Goal: Answer question/provide support

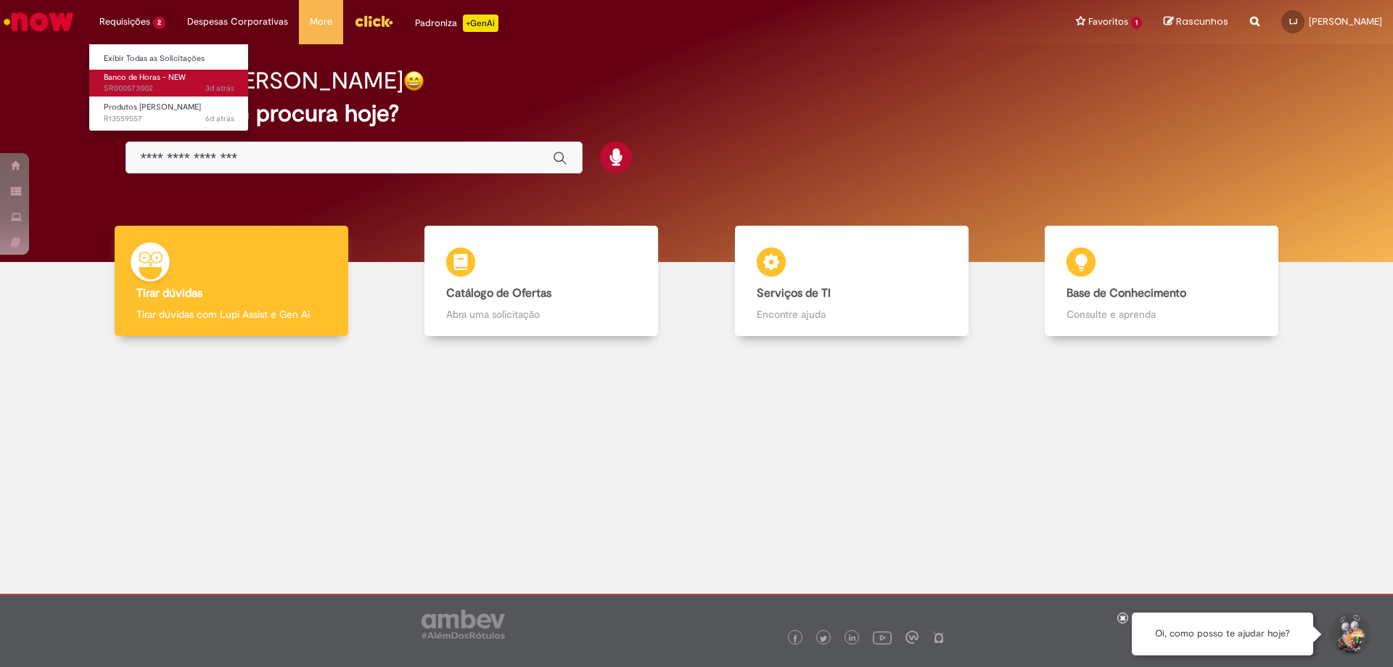
click at [188, 83] on span "3d atrás 3 dias atrás SR000573002" at bounding box center [169, 89] width 131 height 12
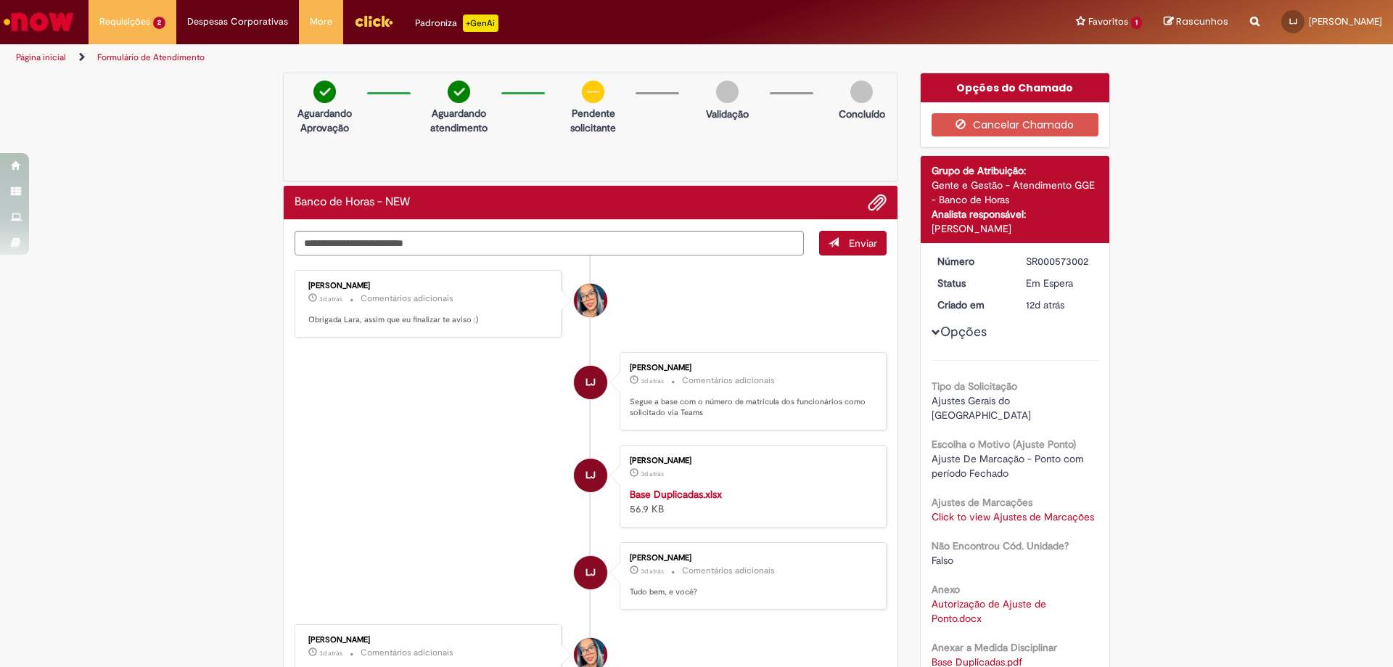
scroll to position [145, 0]
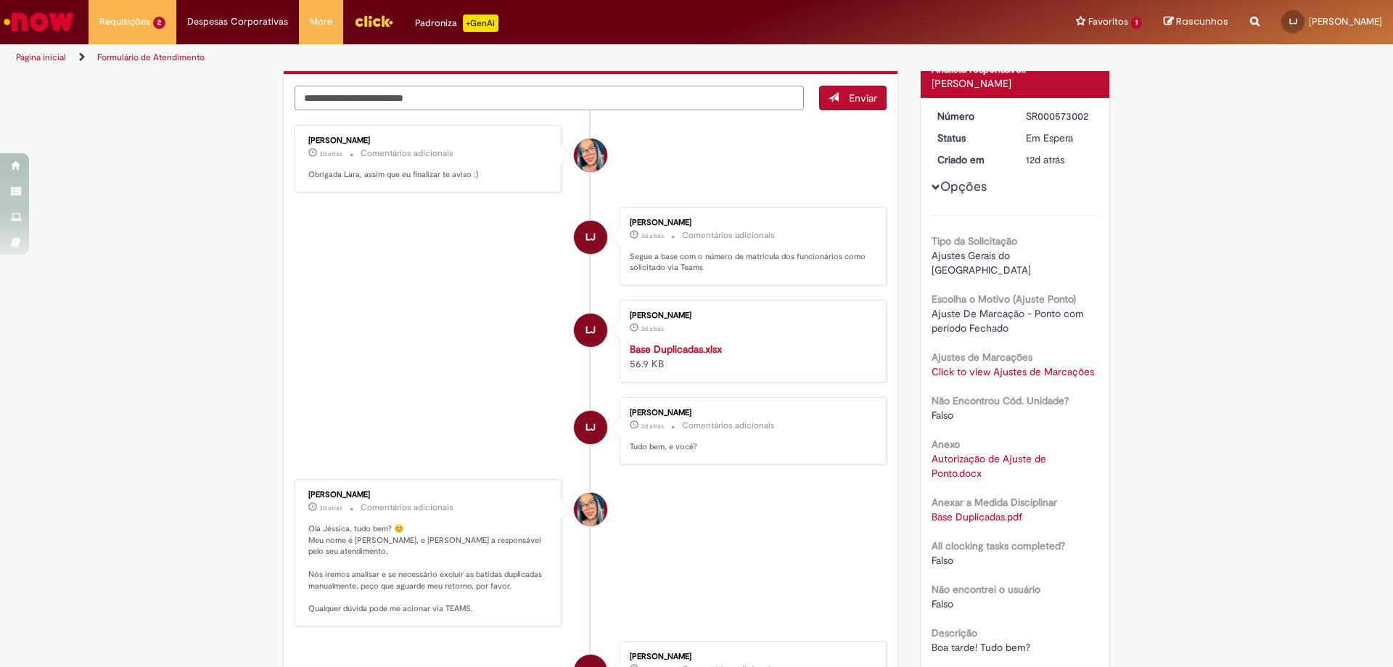
click at [514, 94] on textarea "Digite sua mensagem aqui..." at bounding box center [549, 98] width 509 height 25
type textarea "**********"
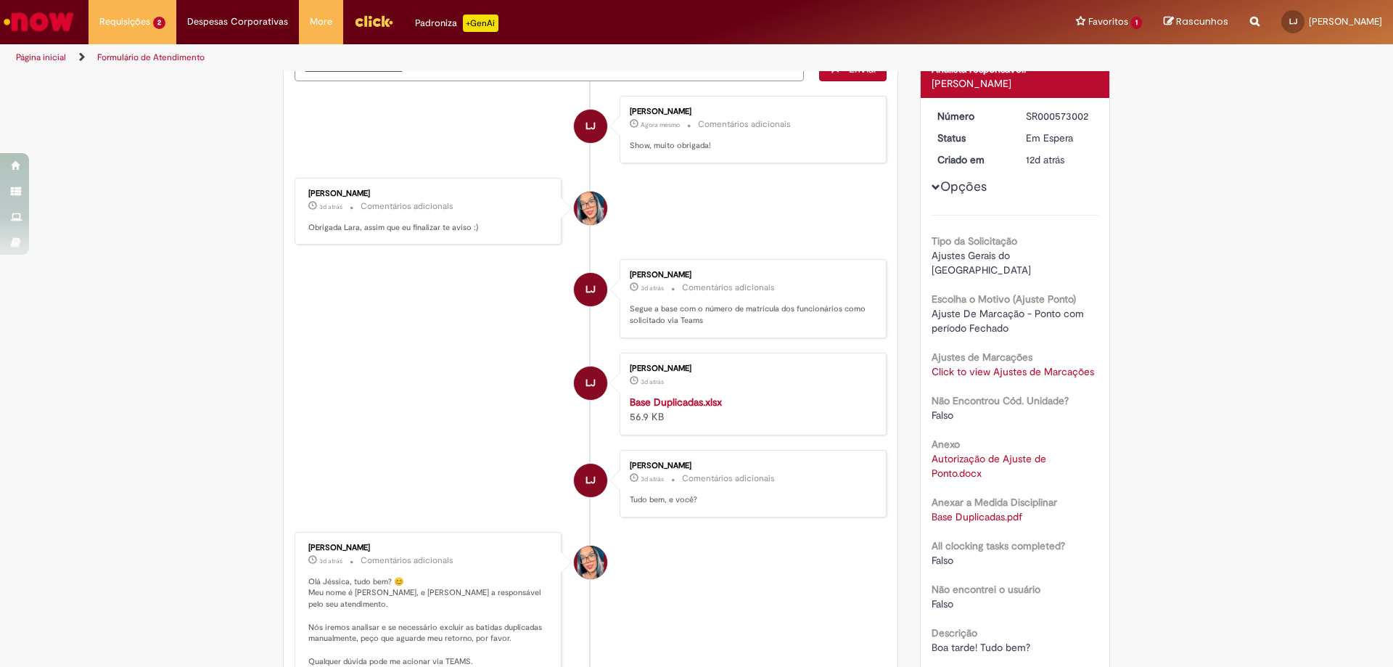
scroll to position [116, 0]
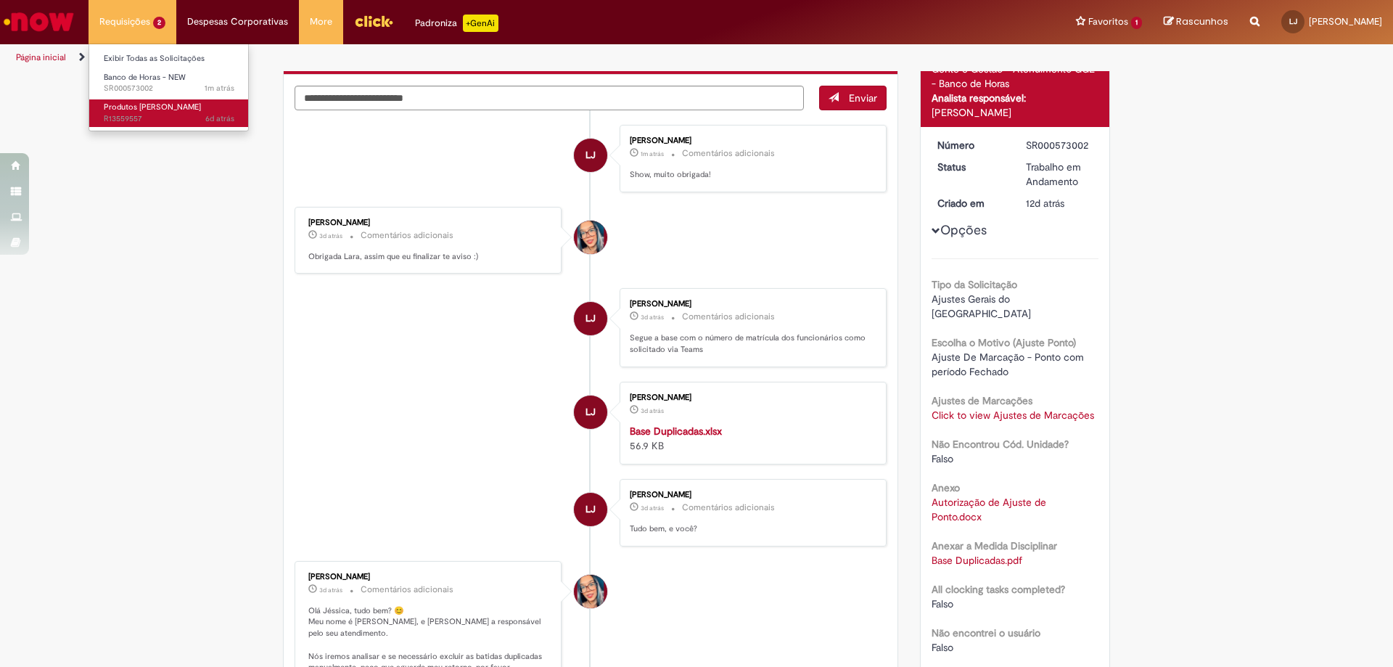
click at [161, 121] on span "6d atrás 6 dias atrás R13559557" at bounding box center [169, 119] width 131 height 12
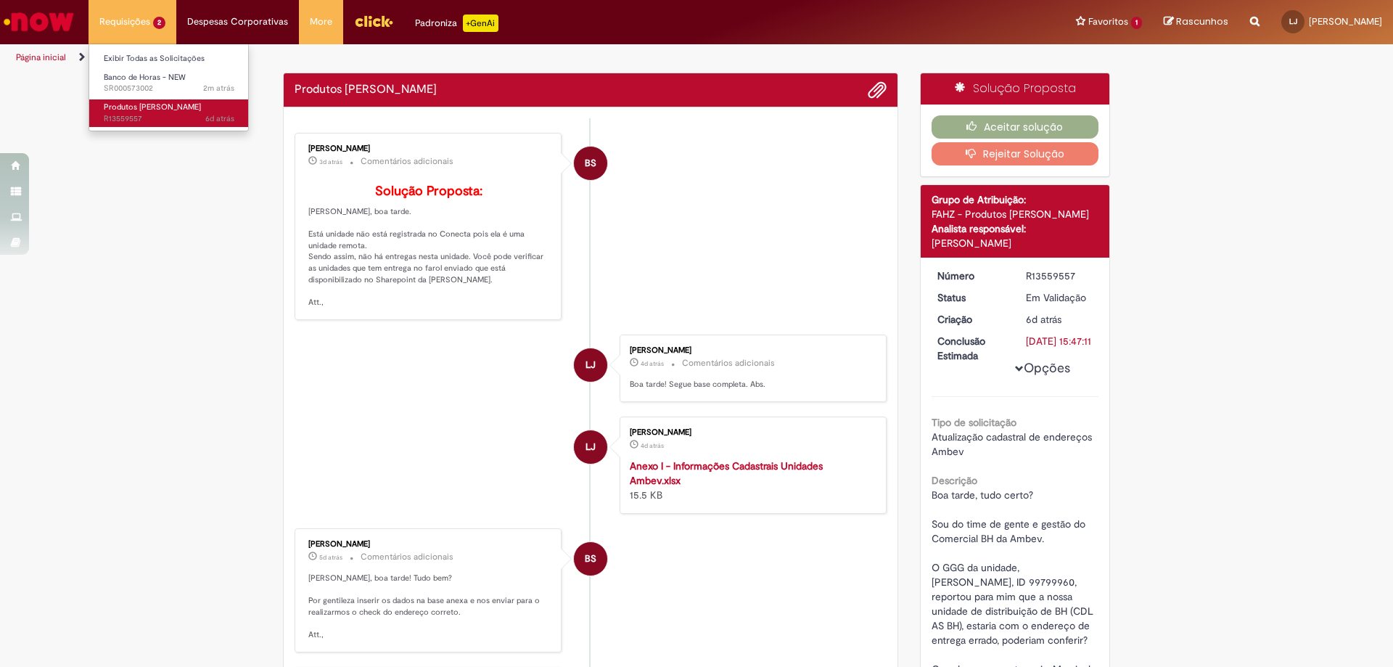
click at [153, 107] on span "Produtos [PERSON_NAME]" at bounding box center [152, 107] width 97 height 11
click at [135, 358] on div "Verificar Código de Barras Produtos Natalinos - FAHZ Enviar BS [PERSON_NAME] 3d…" at bounding box center [696, 538] width 1393 height 931
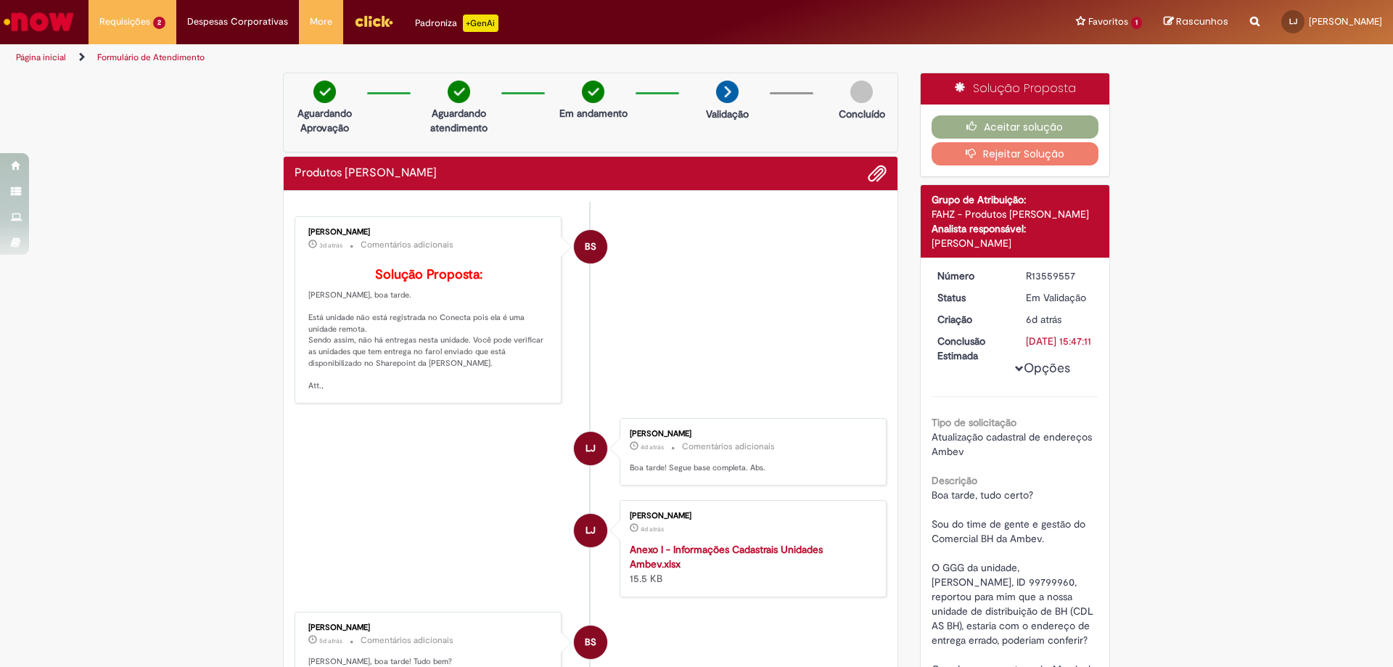
click at [1021, 157] on button "Rejeitar Solução" at bounding box center [1015, 153] width 168 height 23
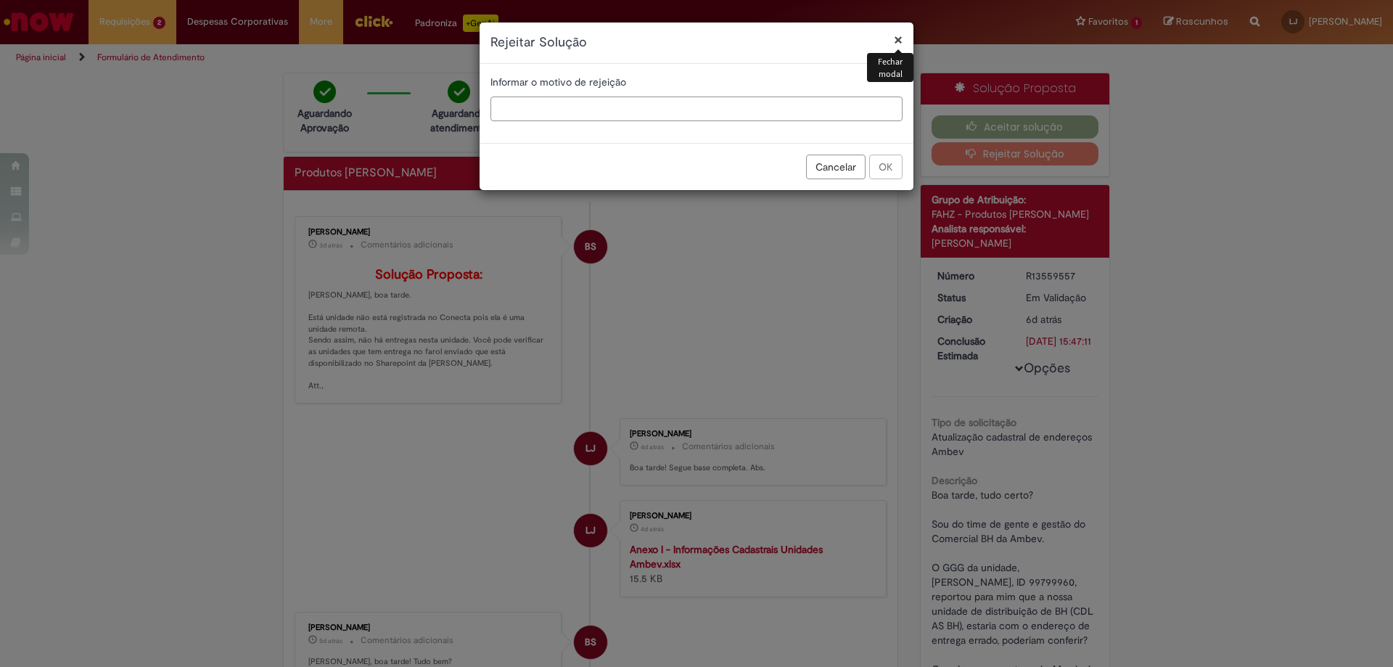
click at [634, 108] on input "text" at bounding box center [696, 108] width 412 height 25
type input "**********"
click at [817, 172] on button "Cancelar" at bounding box center [835, 167] width 59 height 25
